Goal: Task Accomplishment & Management: Manage account settings

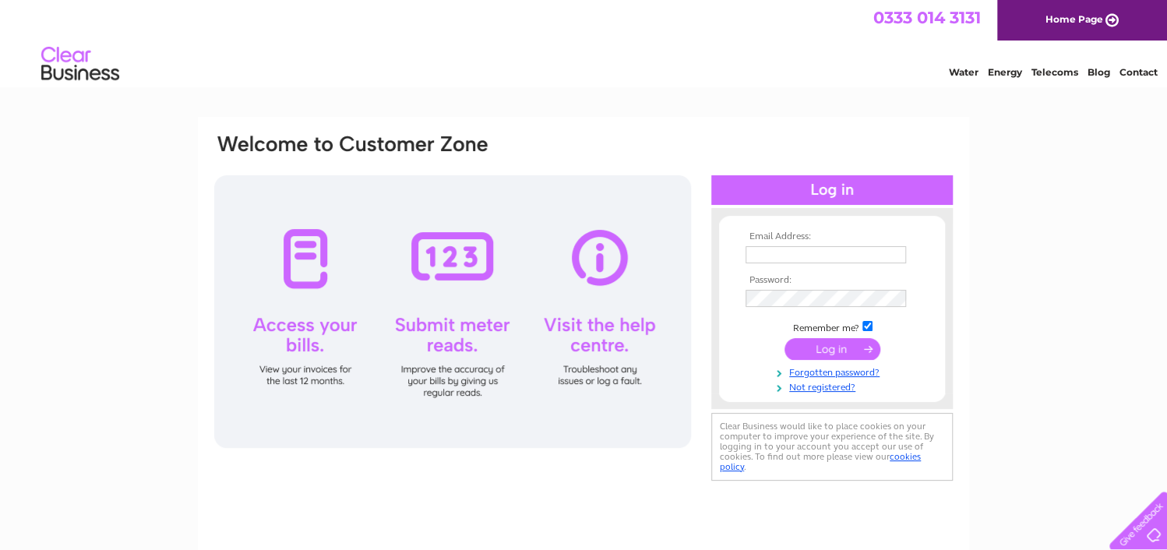
type input "[EMAIL_ADDRESS][DOMAIN_NAME]"
click at [830, 355] on input "submit" at bounding box center [832, 349] width 96 height 22
